Goal: Complete application form

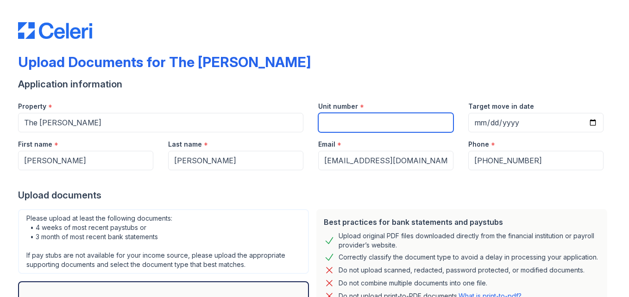
click at [332, 126] on input "Unit number" at bounding box center [385, 122] width 135 height 19
type input "154"
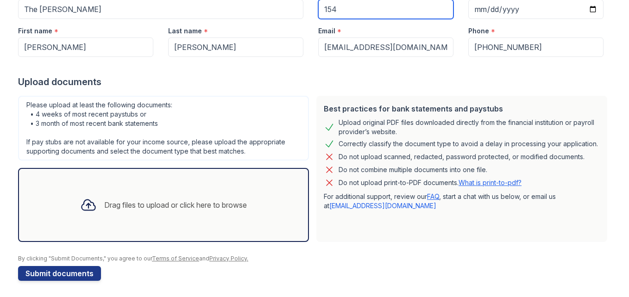
scroll to position [116, 0]
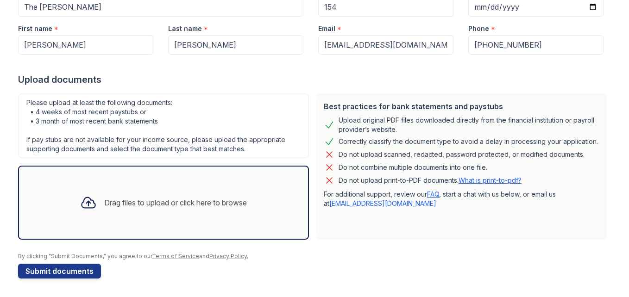
click at [112, 200] on div "Drag files to upload or click here to browse" at bounding box center [175, 202] width 143 height 11
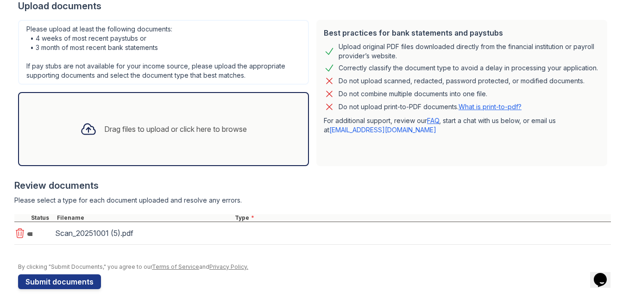
scroll to position [200, 0]
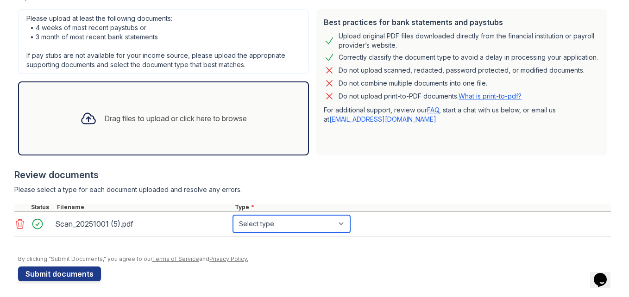
click at [336, 223] on select "Select type Paystub Bank Statement Offer Letter Tax Documents Benefit Award Let…" at bounding box center [291, 224] width 117 height 18
select select "benefit_award_letter"
click at [233, 215] on select "Select type Paystub Bank Statement Offer Letter Tax Documents Benefit Award Let…" at bounding box center [291, 224] width 117 height 18
click at [93, 221] on div "Scan_20251001 (5).pdf" at bounding box center [142, 224] width 174 height 15
click at [77, 222] on div "Scan_20251001 (5).pdf" at bounding box center [142, 224] width 174 height 15
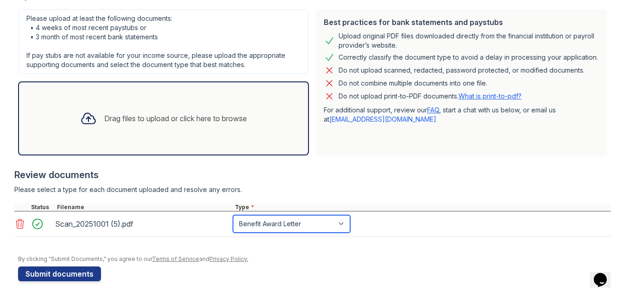
click at [254, 220] on select "Select type Paystub Bank Statement Offer Letter Tax Documents Benefit Award Let…" at bounding box center [291, 224] width 117 height 18
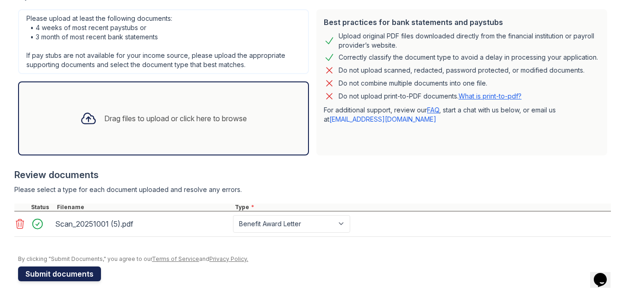
click at [55, 272] on button "Submit documents" at bounding box center [59, 274] width 83 height 15
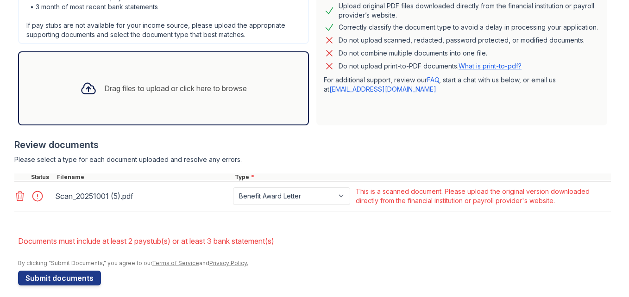
scroll to position [263, 0]
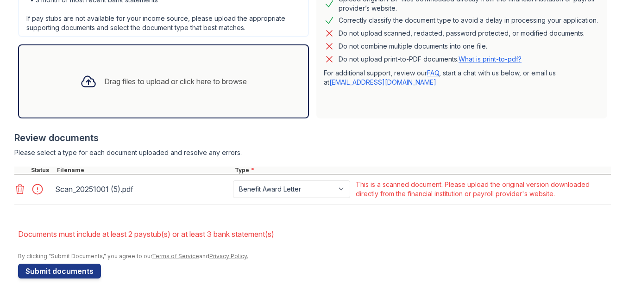
click at [21, 187] on icon at bounding box center [19, 189] width 11 height 11
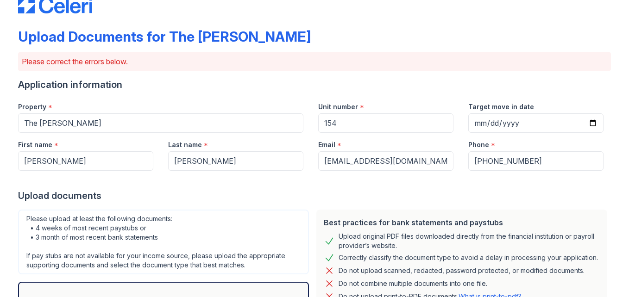
scroll to position [18, 0]
